Goal: Task Accomplishment & Management: Use online tool/utility

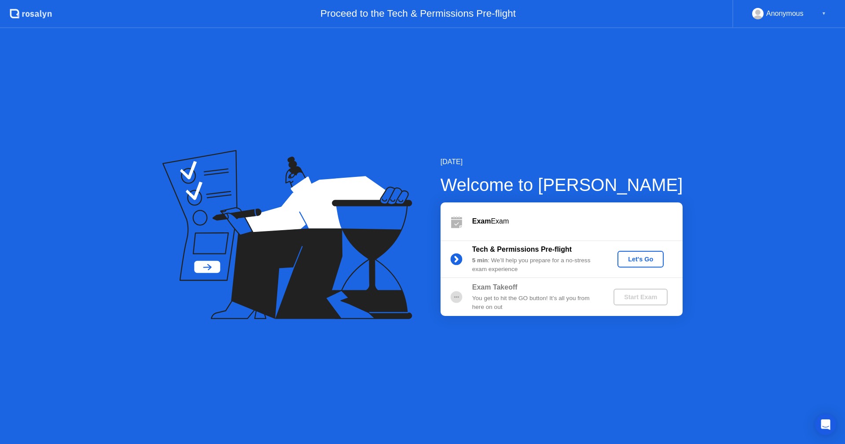
click at [643, 260] on div "Let's Go" at bounding box center [640, 259] width 39 height 7
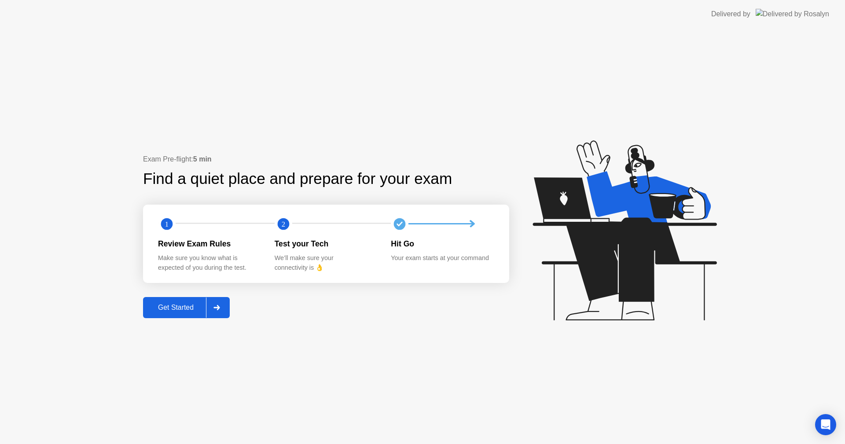
click at [178, 311] on div "Get Started" at bounding box center [176, 308] width 60 height 8
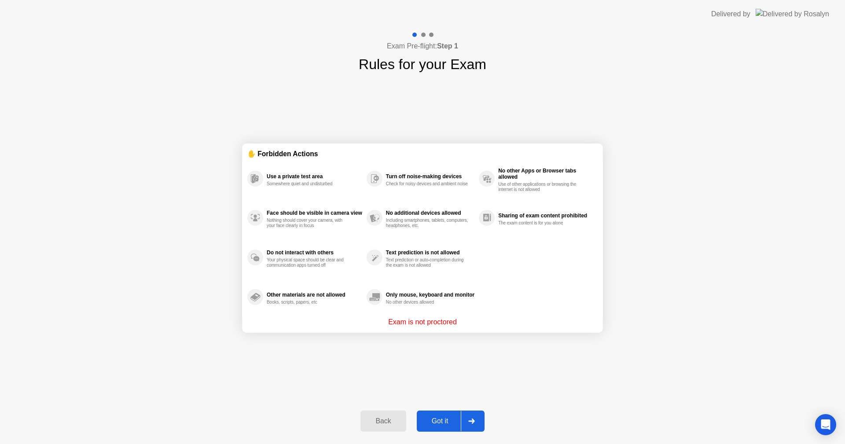
click at [440, 419] on div "Got it" at bounding box center [439, 421] width 41 height 8
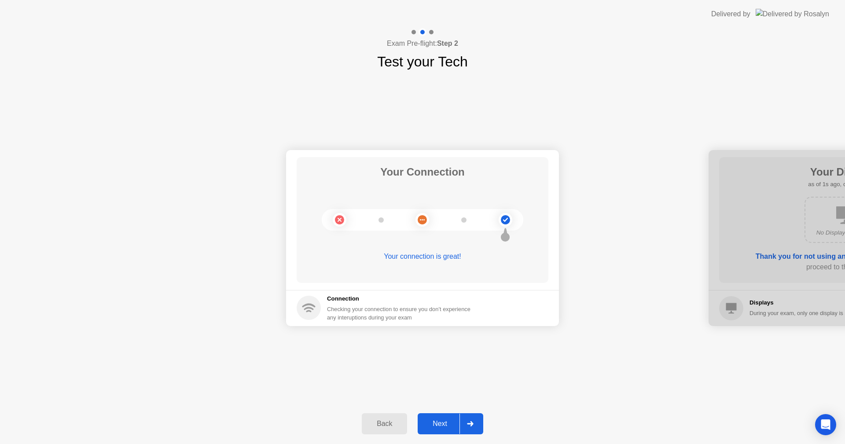
click at [442, 425] on div "Next" at bounding box center [439, 424] width 39 height 8
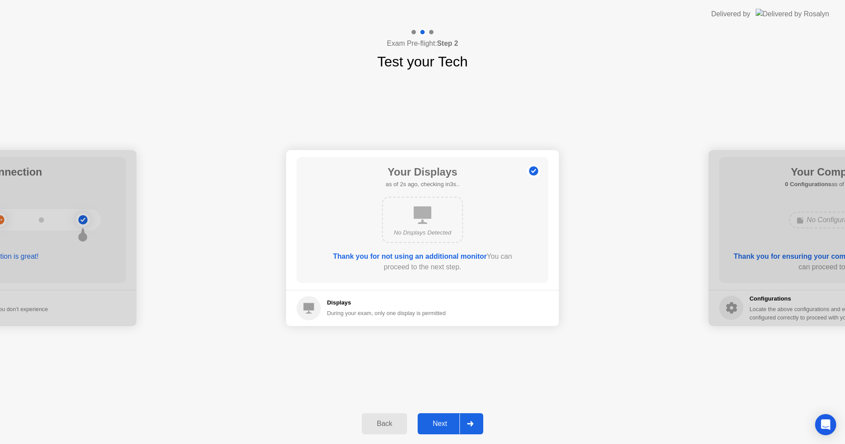
click at [442, 426] on div "Next" at bounding box center [439, 424] width 39 height 8
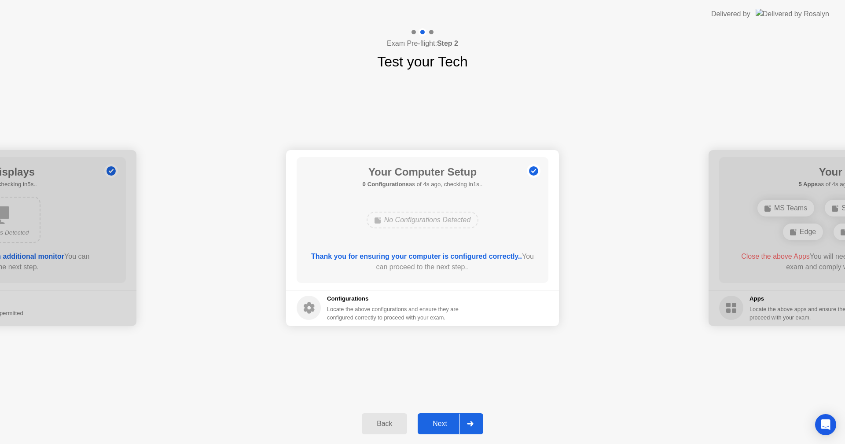
click at [442, 426] on div "Next" at bounding box center [439, 424] width 39 height 8
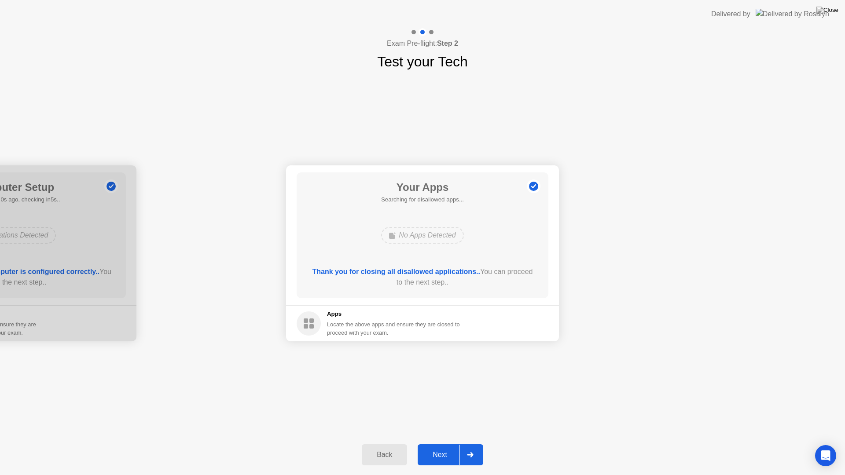
click at [438, 443] on div "Next" at bounding box center [439, 455] width 39 height 8
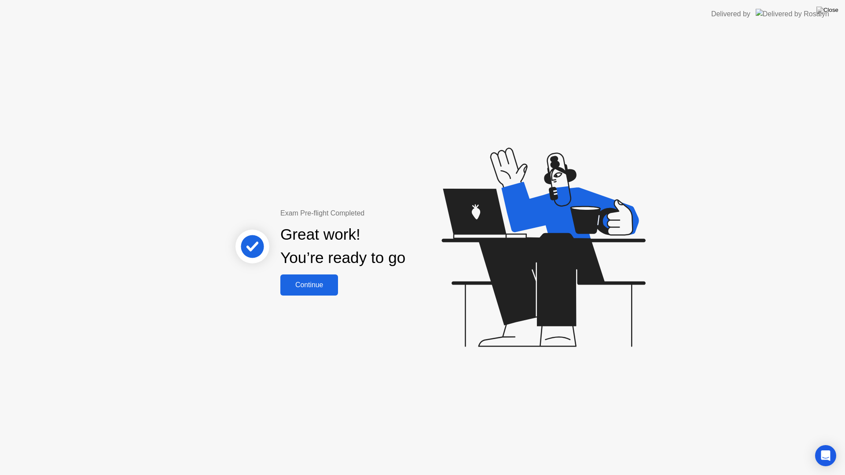
click at [308, 282] on div "Continue" at bounding box center [309, 285] width 52 height 8
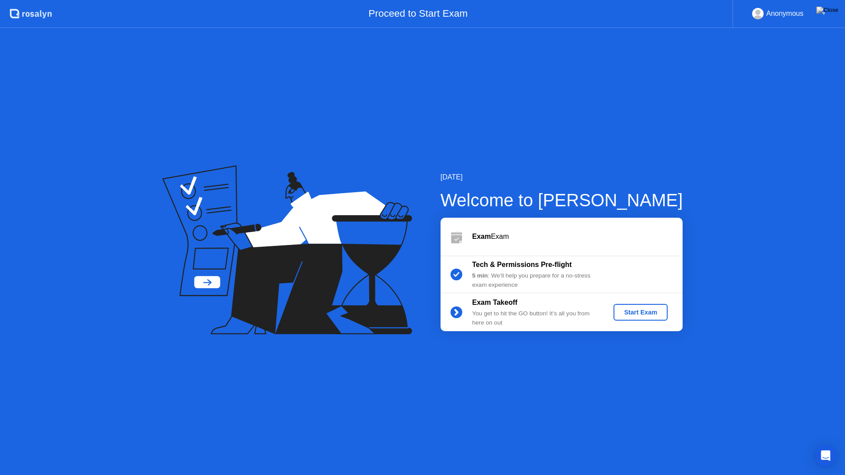
click at [647, 312] on div "Start Exam" at bounding box center [640, 312] width 47 height 7
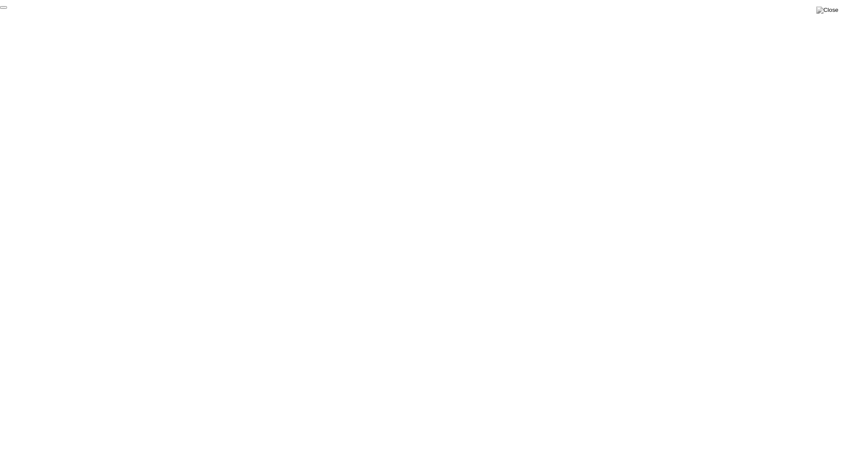
click div "End Proctoring Session"
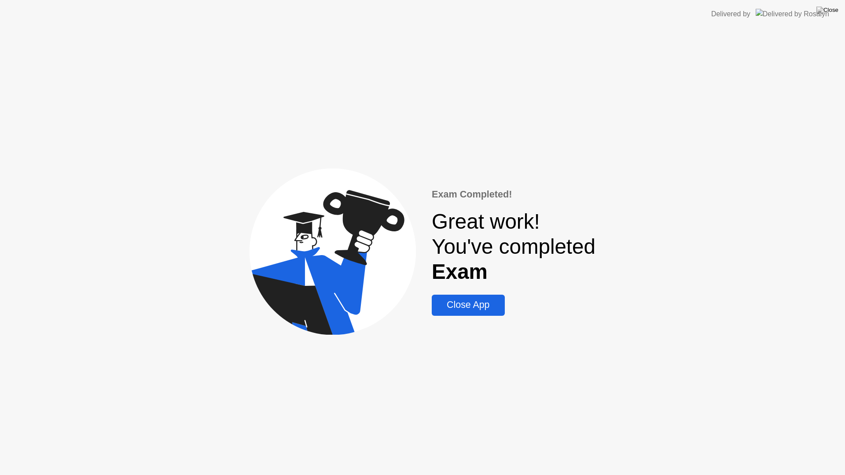
click at [472, 311] on div "Close App" at bounding box center [467, 305] width 67 height 11
